Goal: Use online tool/utility: Use online tool/utility

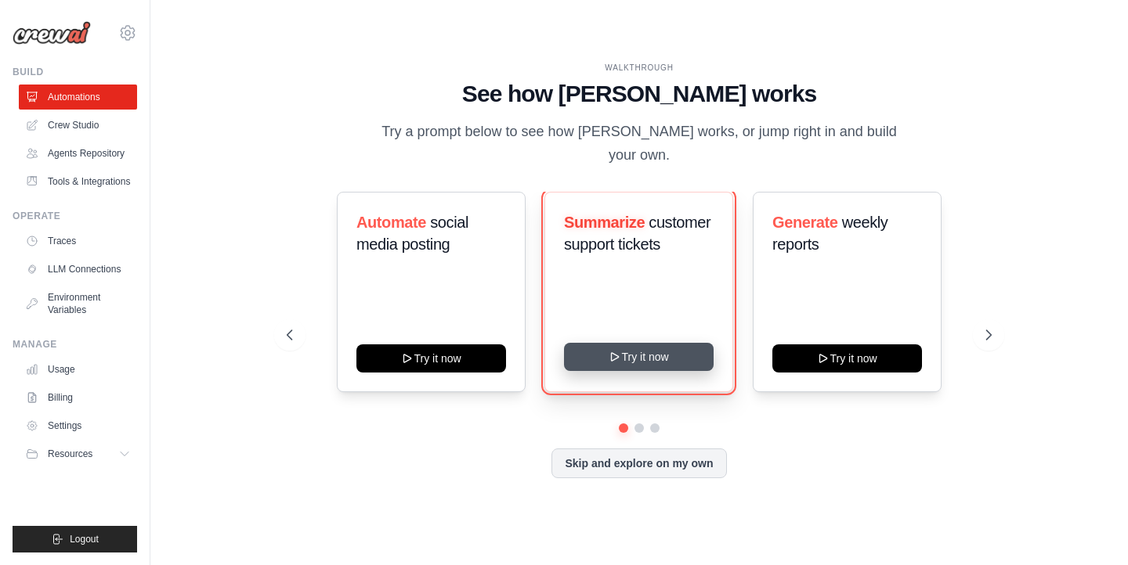
click at [629, 359] on button "Try it now" at bounding box center [639, 357] width 150 height 28
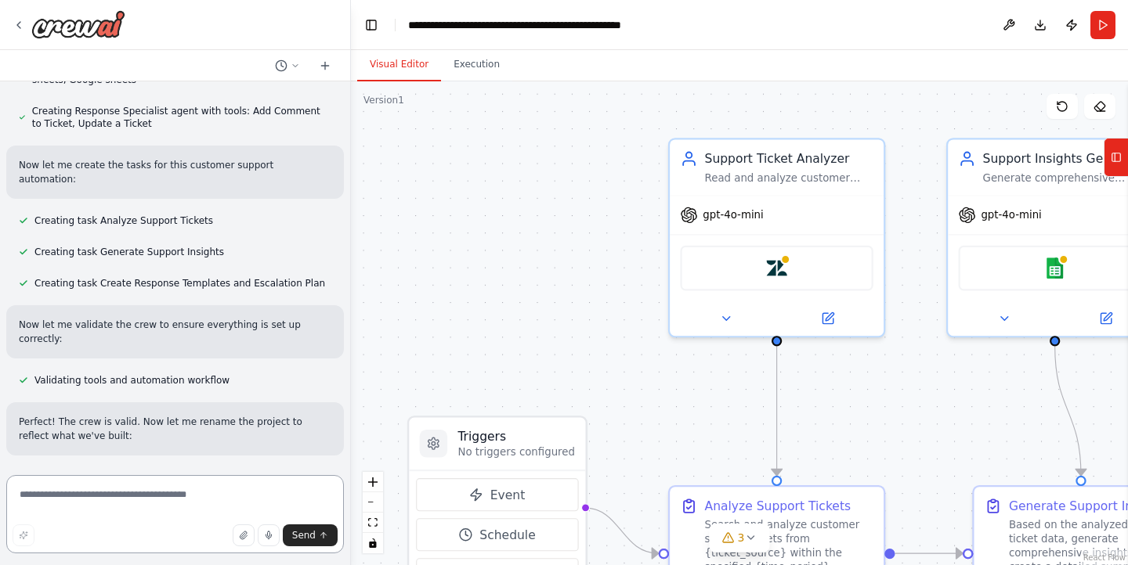
scroll to position [990, 0]
